Goal: Task Accomplishment & Management: Manage account settings

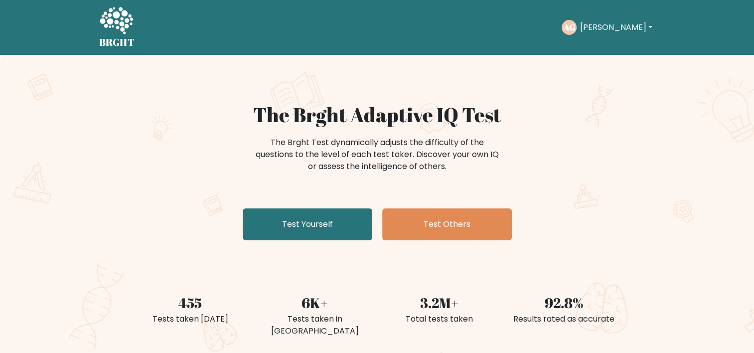
click at [603, 29] on button "[PERSON_NAME]" at bounding box center [615, 27] width 78 height 13
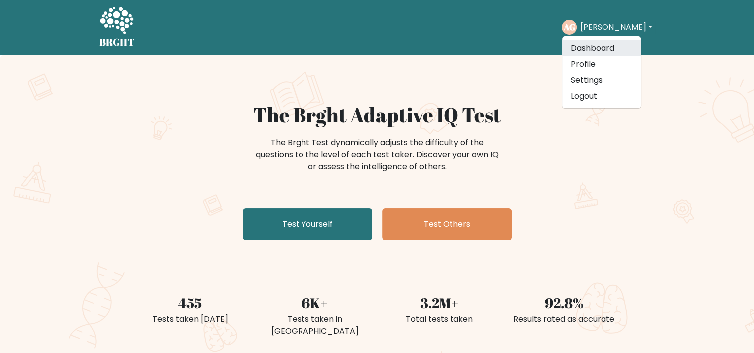
click at [600, 44] on link "Dashboard" at bounding box center [601, 48] width 79 height 16
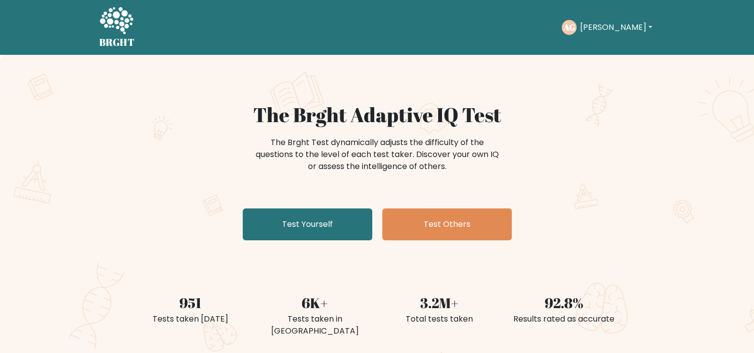
click at [597, 27] on button "[PERSON_NAME]" at bounding box center [615, 27] width 78 height 13
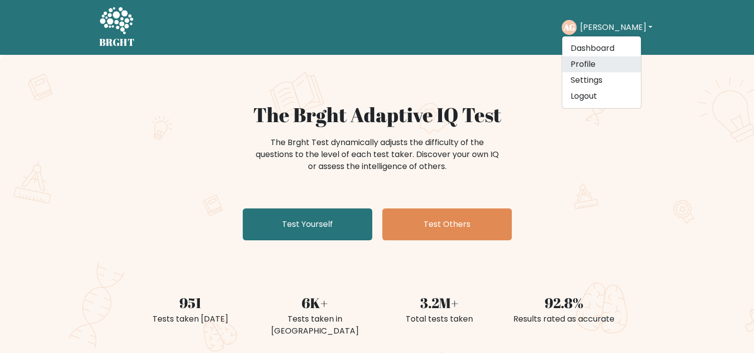
click at [595, 59] on link "Profile" at bounding box center [601, 64] width 79 height 16
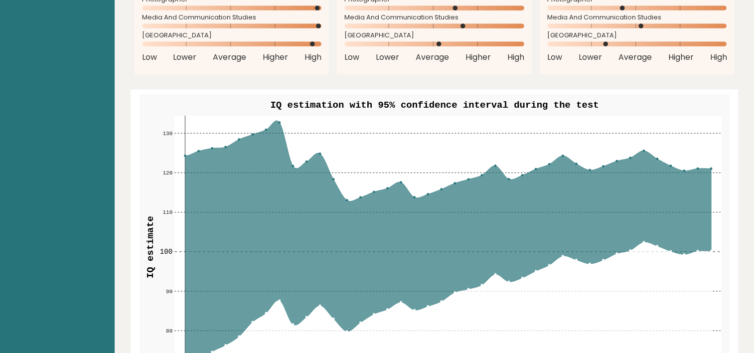
click at [383, 122] on rect at bounding box center [447, 247] width 547 height 262
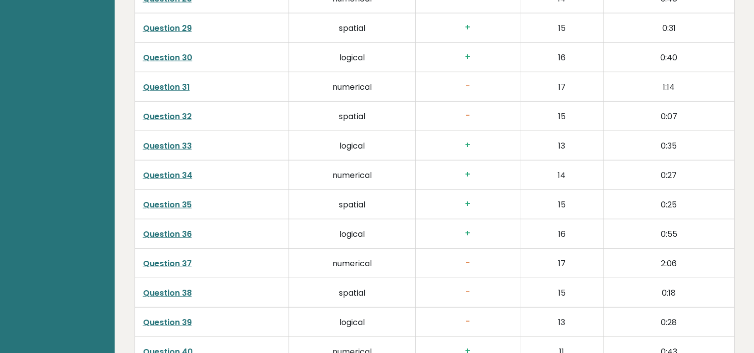
scroll to position [2481, 0]
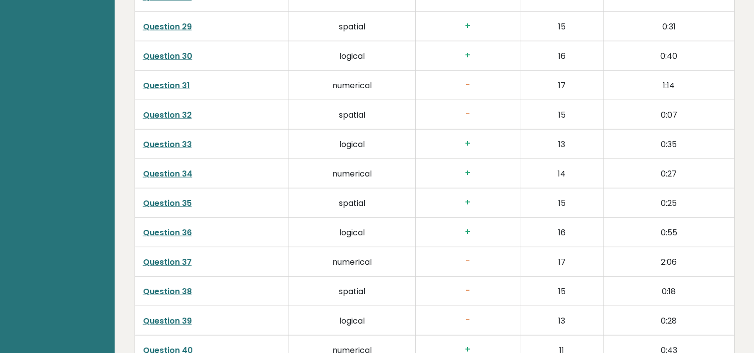
drag, startPoint x: 650, startPoint y: 0, endPoint x: 83, endPoint y: 153, distance: 587.2
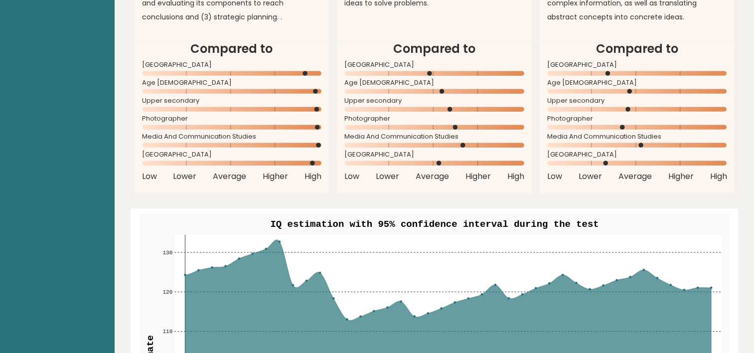
scroll to position [902, 0]
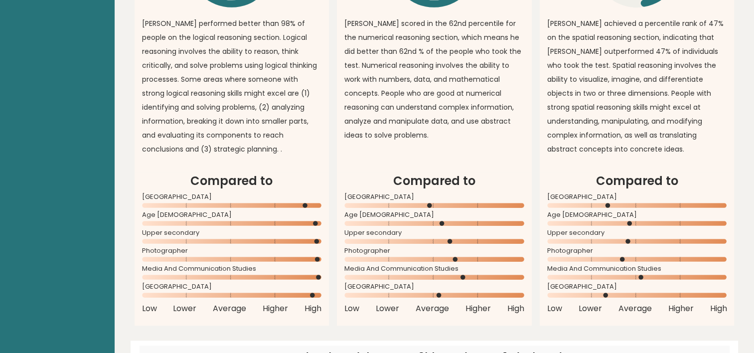
click at [470, 152] on article "Numerical Reasoning Overall 62% \ anthony scored in the 62nd percentile for the…" at bounding box center [434, 14] width 195 height 316
click at [493, 155] on article "Numerical Reasoning Overall 62% \ anthony scored in the 62nd percentile for the…" at bounding box center [434, 14] width 195 height 316
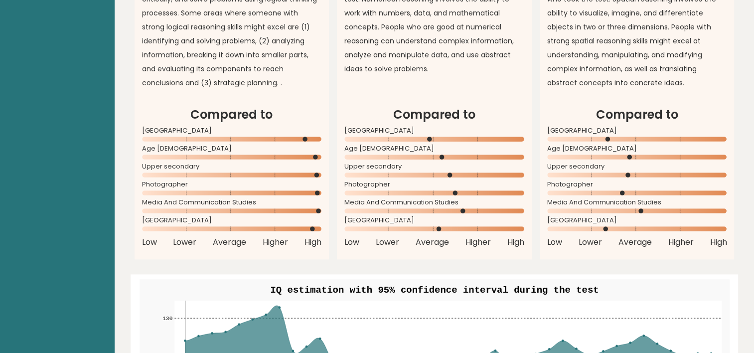
click at [665, 201] on span "Media And Communication Studies" at bounding box center [637, 202] width 180 height 4
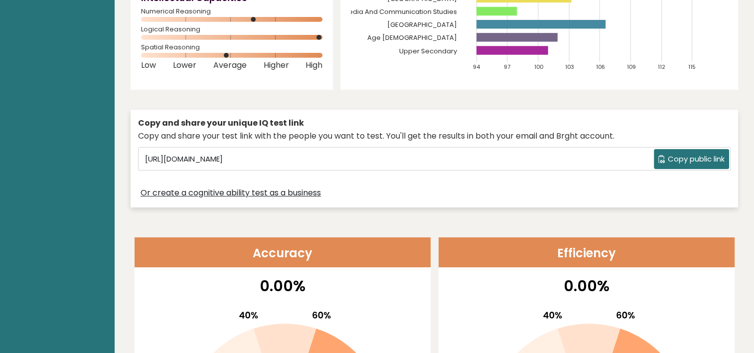
scroll to position [252, 0]
